Goal: Task Accomplishment & Management: Manage account settings

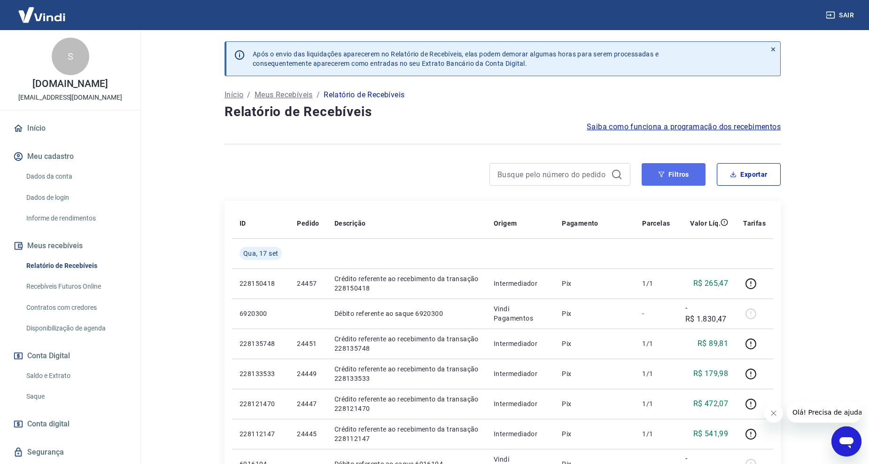
click at [688, 177] on button "Filtros" at bounding box center [674, 174] width 64 height 23
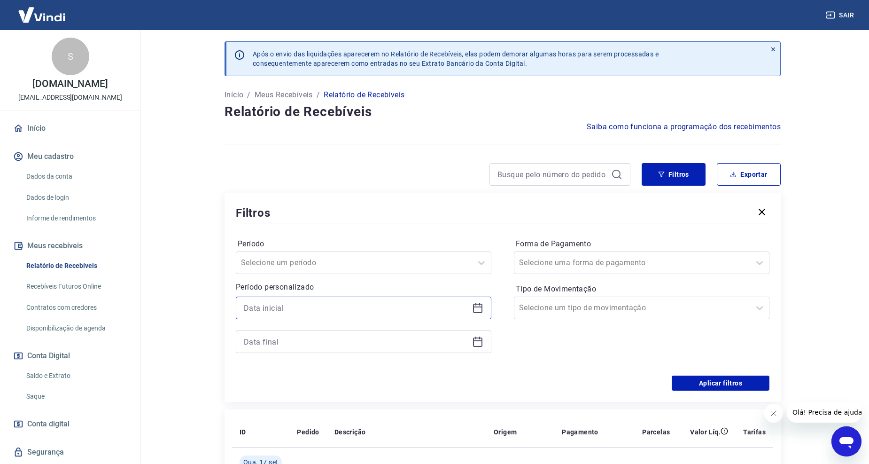
click at [304, 309] on input at bounding box center [356, 308] width 225 height 14
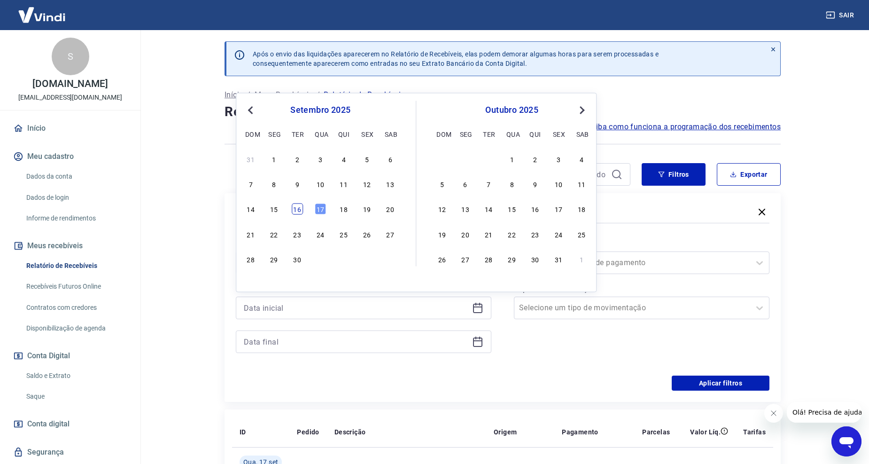
click at [296, 214] on div "16" at bounding box center [297, 208] width 11 height 11
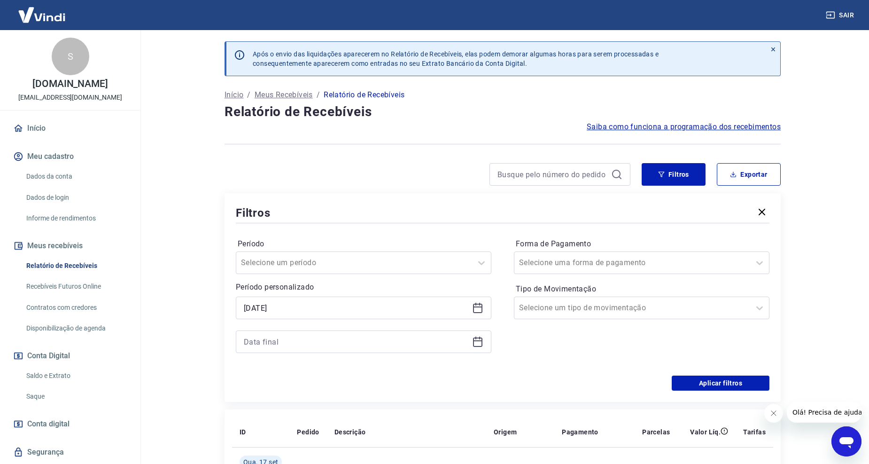
type input "[DATE]"
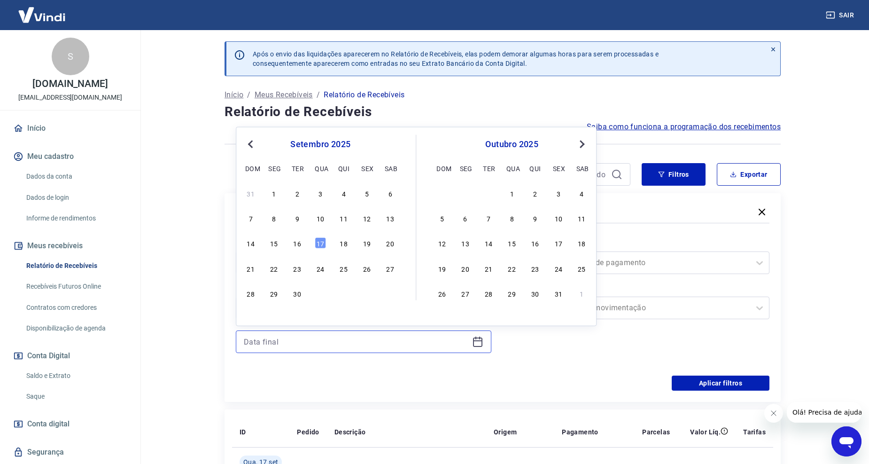
click at [303, 342] on input at bounding box center [356, 341] width 225 height 14
click at [295, 243] on div "16" at bounding box center [297, 242] width 11 height 11
type input "[DATE]"
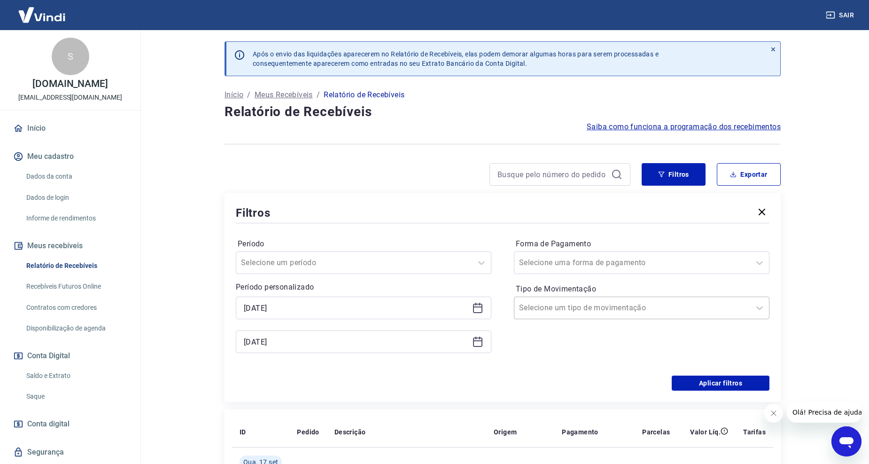
click at [589, 310] on input "Tipo de Movimentação" at bounding box center [566, 307] width 95 height 11
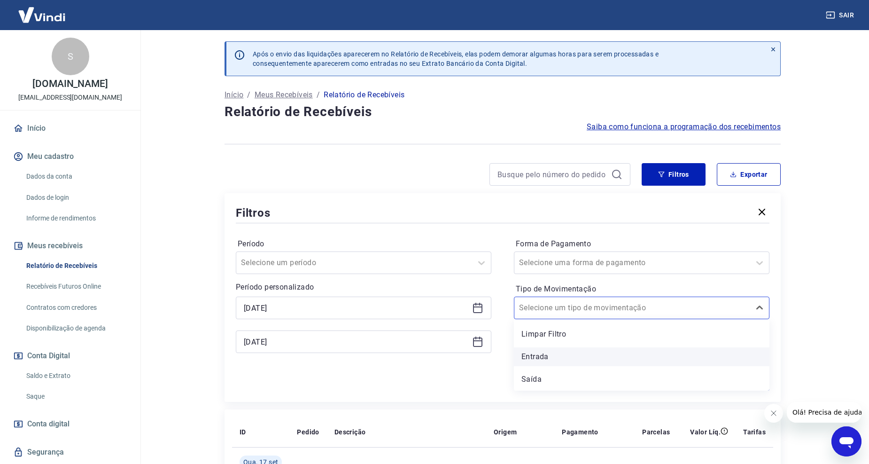
click at [547, 358] on div "Entrada" at bounding box center [642, 356] width 256 height 19
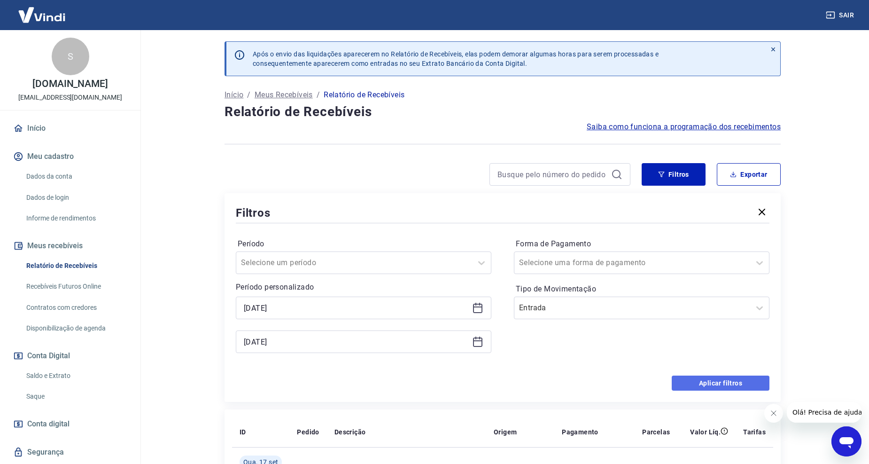
click at [740, 385] on button "Aplicar filtros" at bounding box center [721, 382] width 98 height 15
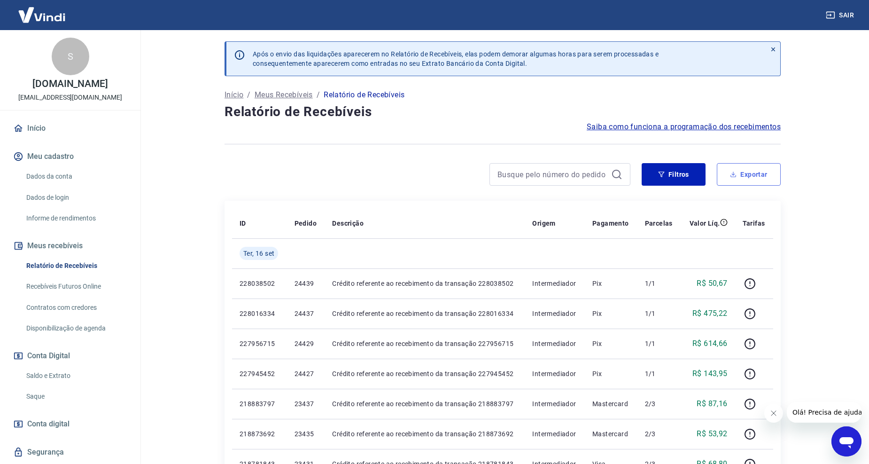
click at [754, 172] on button "Exportar" at bounding box center [749, 174] width 64 height 23
type input "[DATE]"
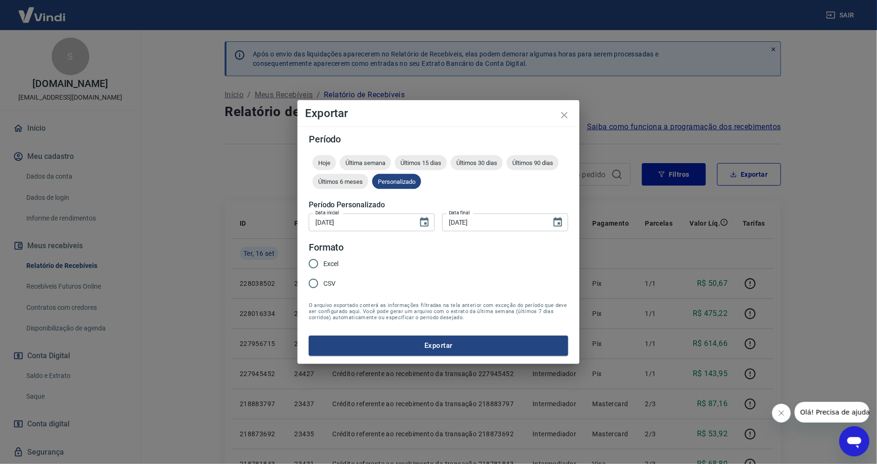
click at [336, 262] on span "Excel" at bounding box center [330, 264] width 15 height 10
click at [323, 262] on input "Excel" at bounding box center [313, 264] width 20 height 20
radio input "true"
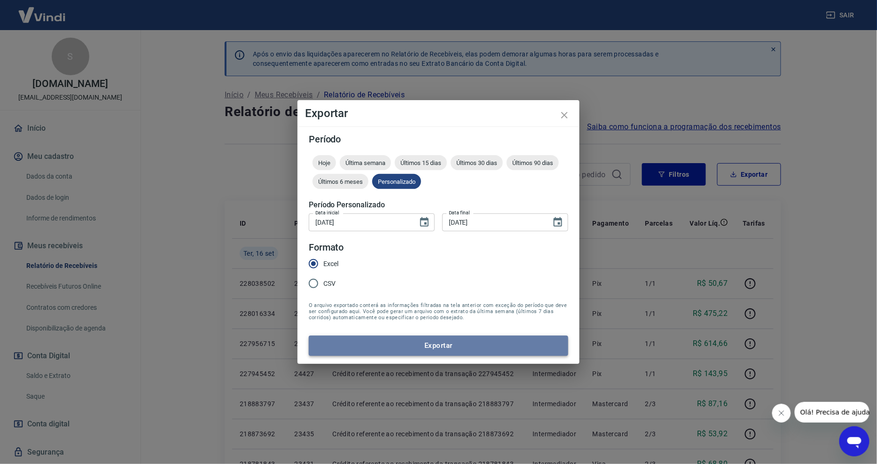
click at [404, 351] on button "Exportar" at bounding box center [438, 345] width 259 height 20
